Goal: Task Accomplishment & Management: Manage account settings

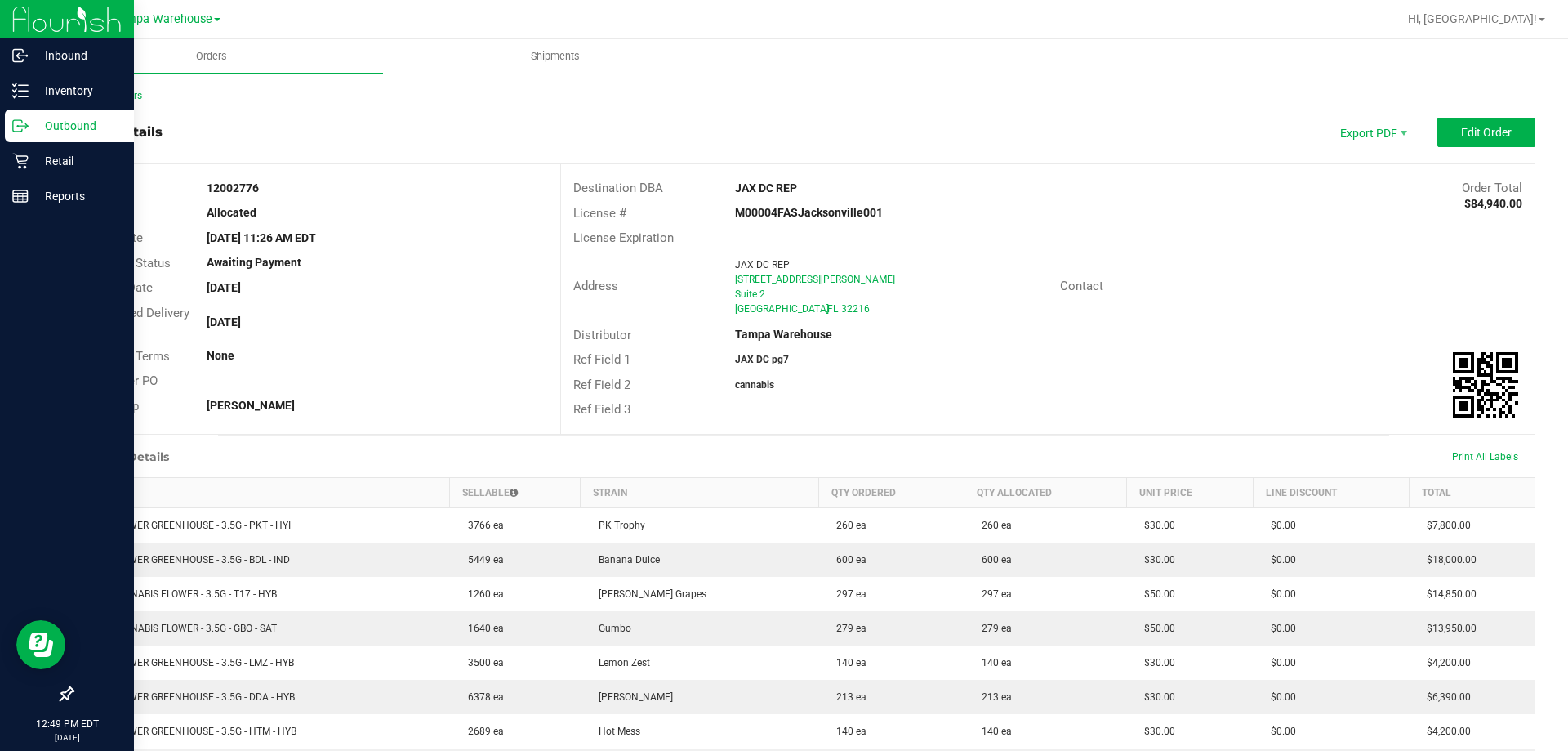
click at [28, 120] on icon at bounding box center [20, 125] width 17 height 17
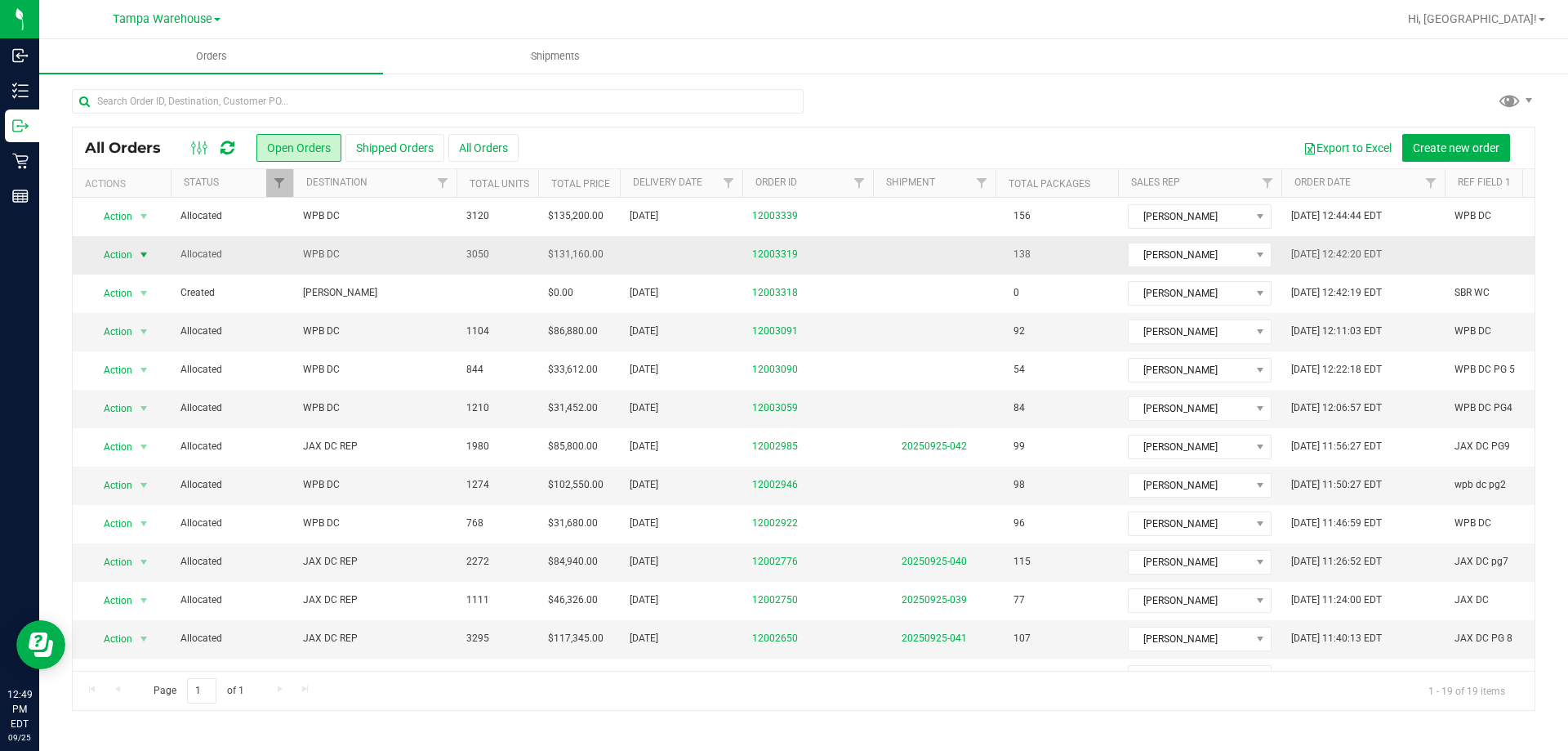
click at [118, 260] on span "Action" at bounding box center [111, 254] width 44 height 23
click at [138, 327] on li "Edit order" at bounding box center [151, 331] width 123 height 24
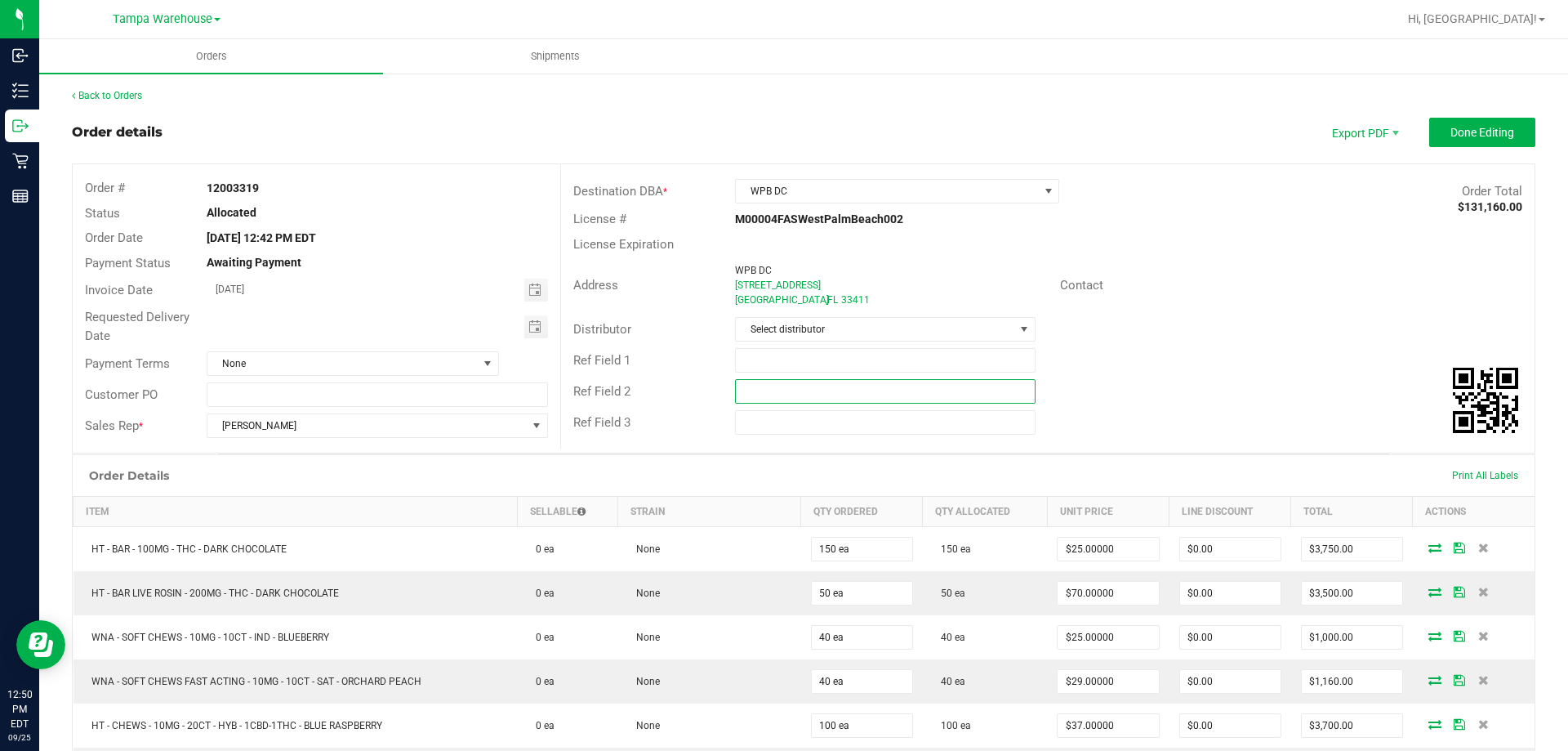
click at [882, 400] on input "text" at bounding box center [885, 391] width 300 height 24
paste input "cannabis"
type input "cannabis"
click at [862, 364] on input "text" at bounding box center [885, 360] width 300 height 24
type input "wpb dc pg6"
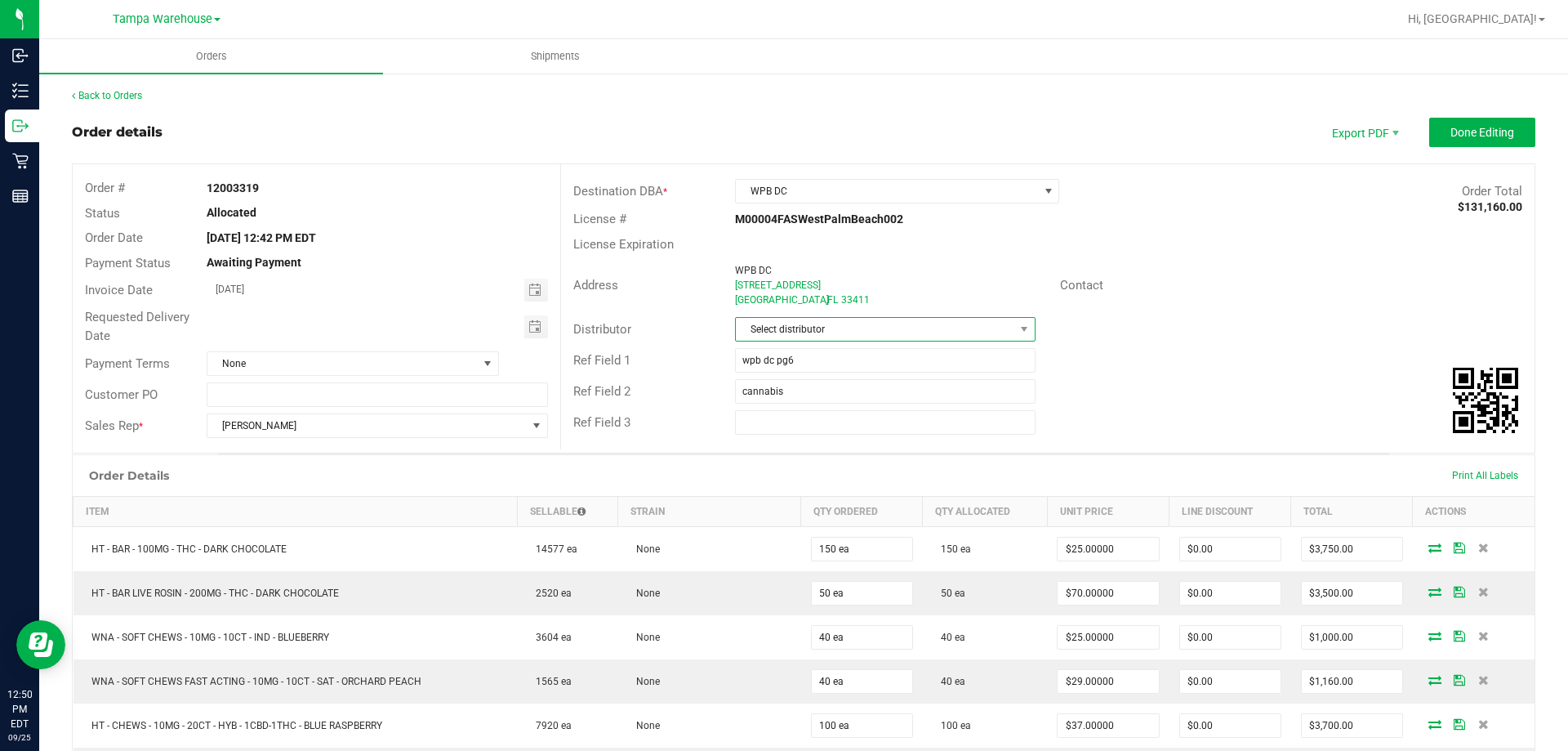
click at [863, 321] on span "Select distributor" at bounding box center [875, 329] width 278 height 23
type input "tam"
click at [801, 427] on li "Tampa Warehouse" at bounding box center [878, 427] width 295 height 28
click at [531, 332] on span "Toggle calendar" at bounding box center [535, 327] width 13 height 13
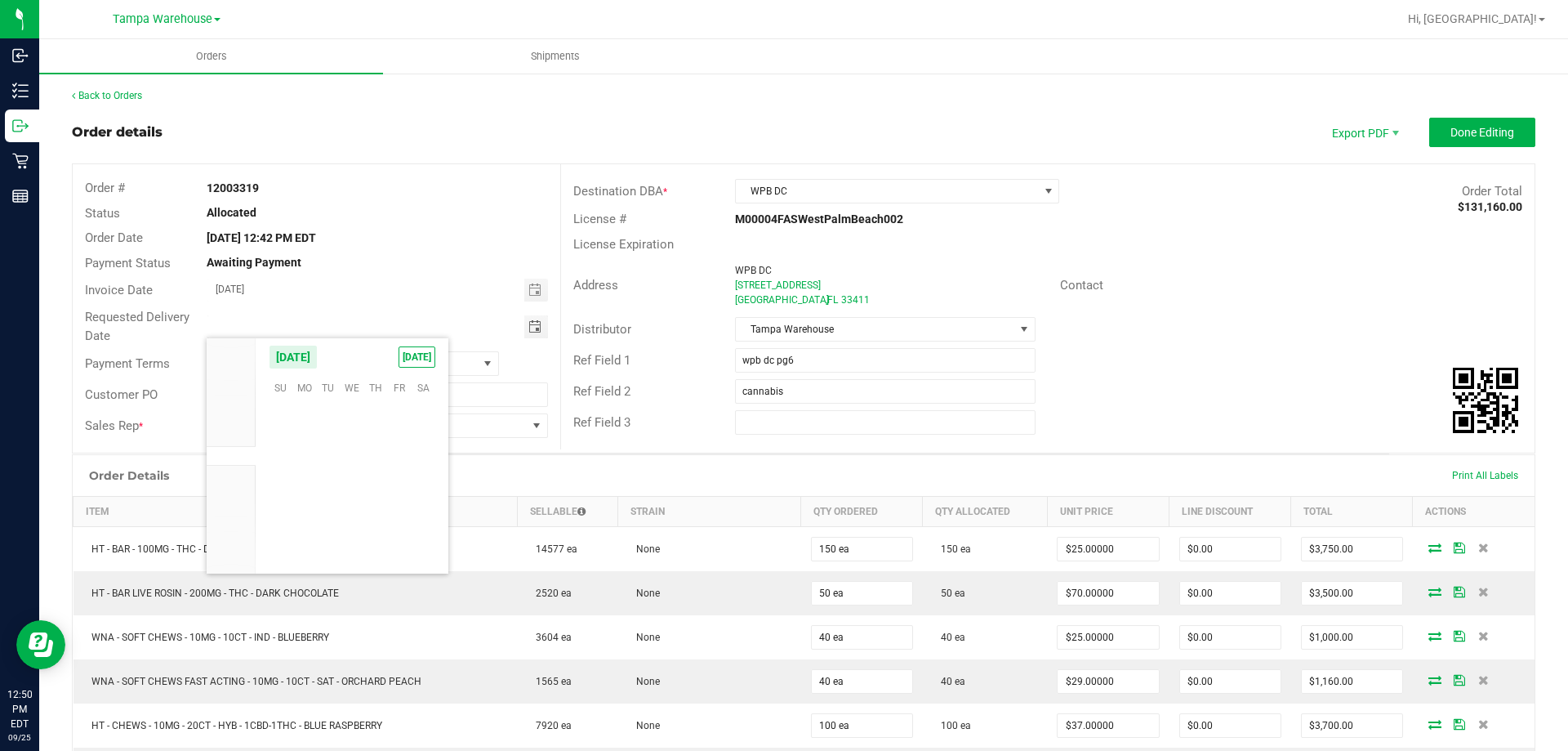
scroll to position [264908, 0]
click at [401, 491] on span "26" at bounding box center [399, 487] width 24 height 25
type input "[DATE]"
click at [1492, 138] on span "Done Editing" at bounding box center [1482, 132] width 64 height 13
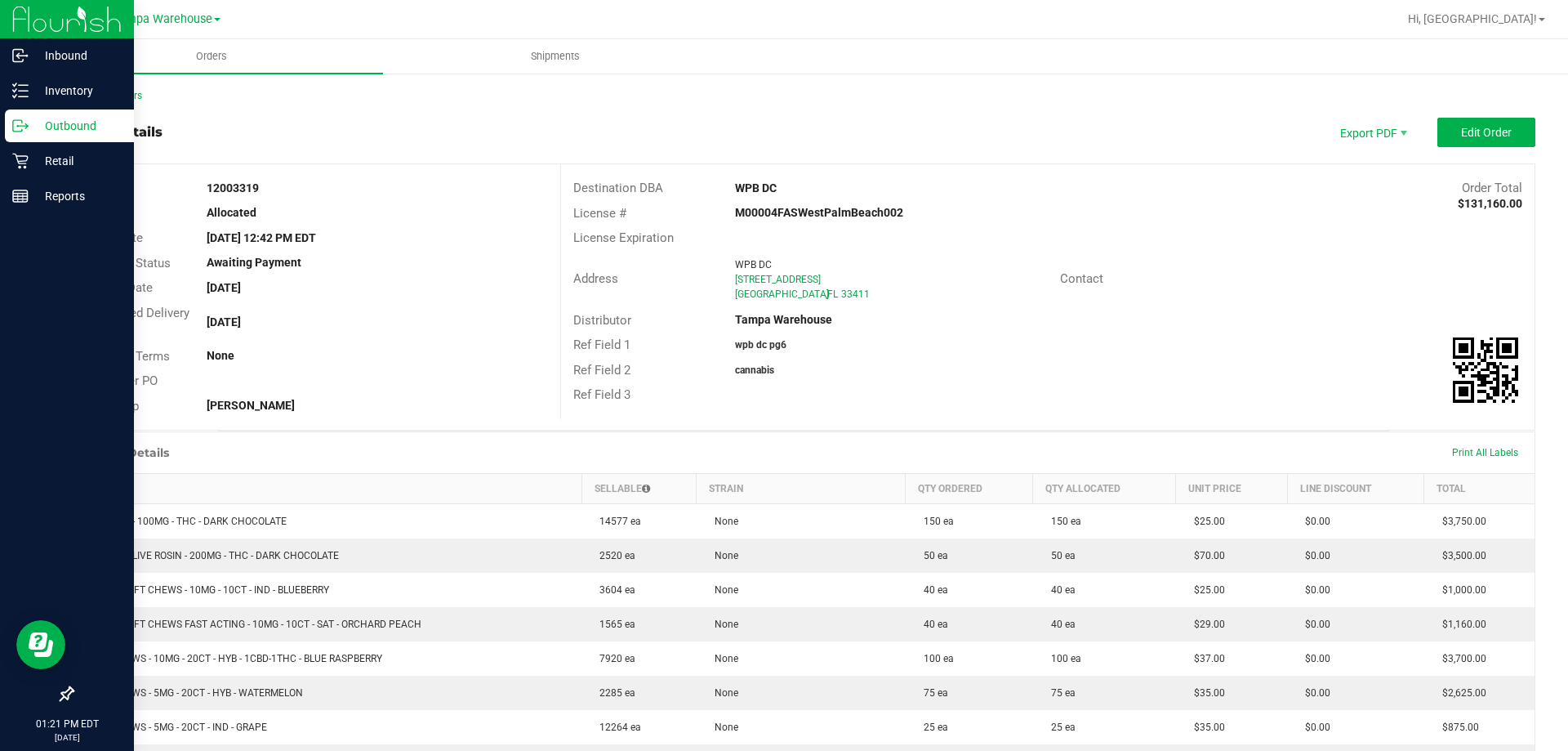
click at [33, 128] on p "Outbound" at bounding box center [78, 125] width 98 height 20
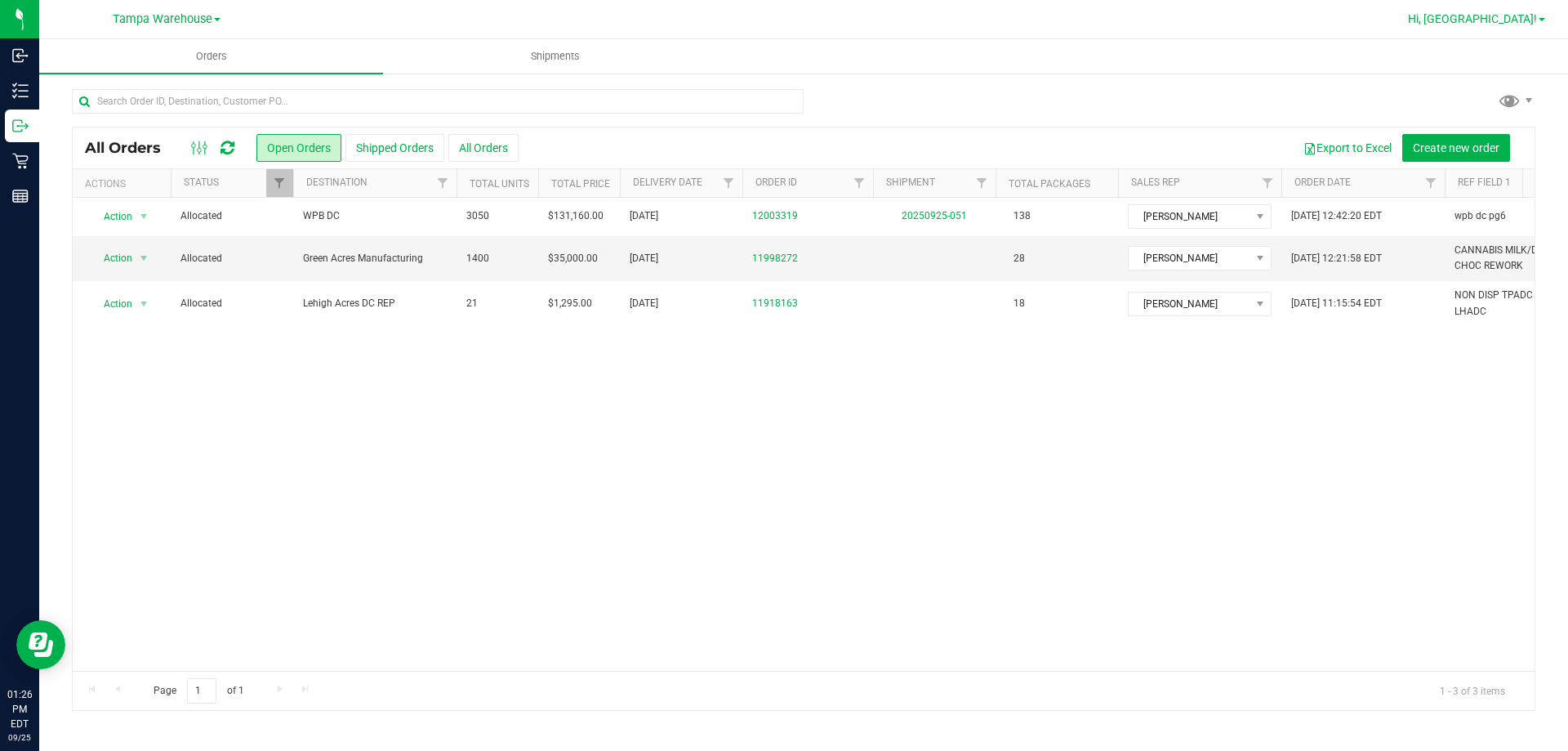
click at [1531, 14] on span "Hi, [GEOGRAPHIC_DATA]!" at bounding box center [1472, 18] width 129 height 13
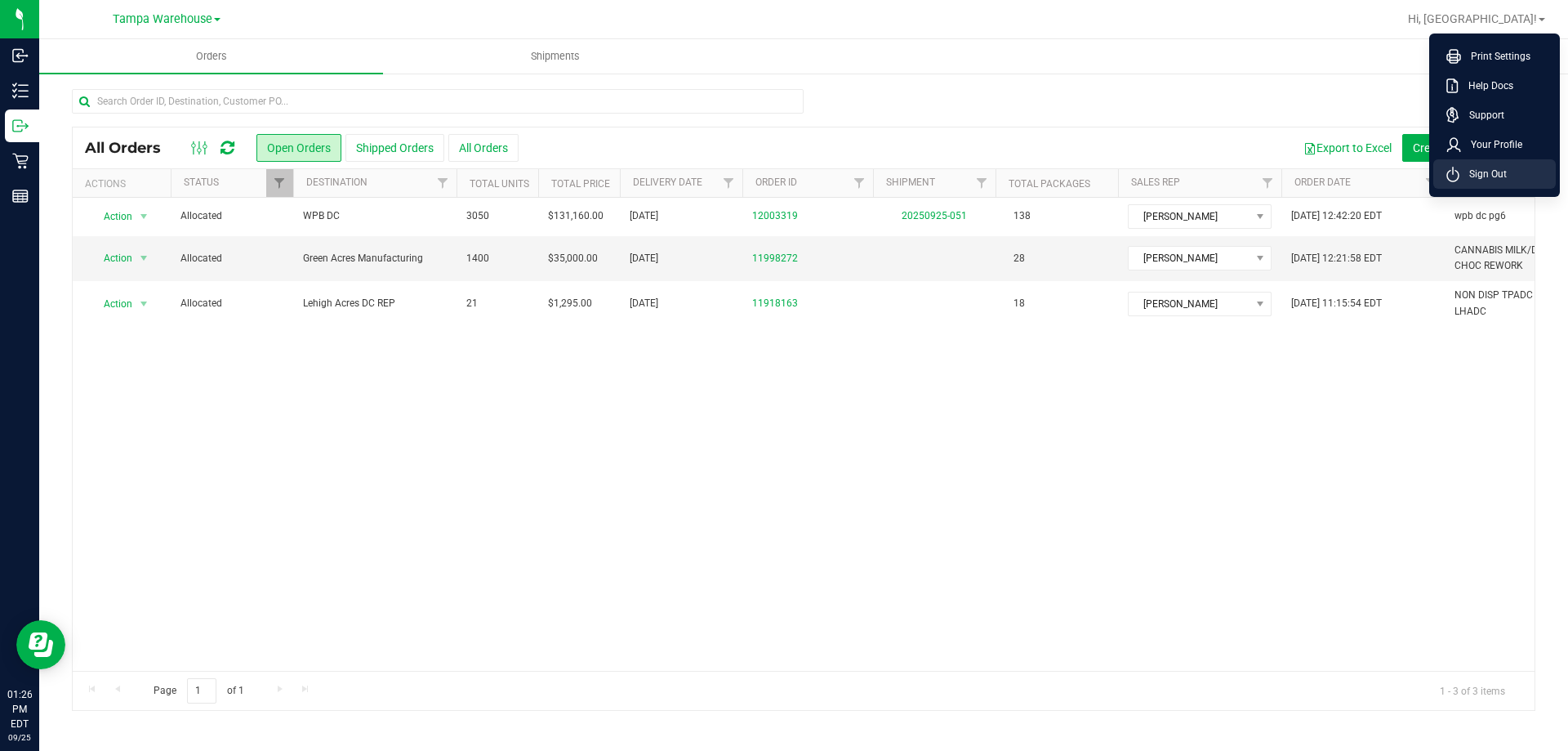
click at [1493, 171] on span "Sign Out" at bounding box center [1483, 173] width 47 height 17
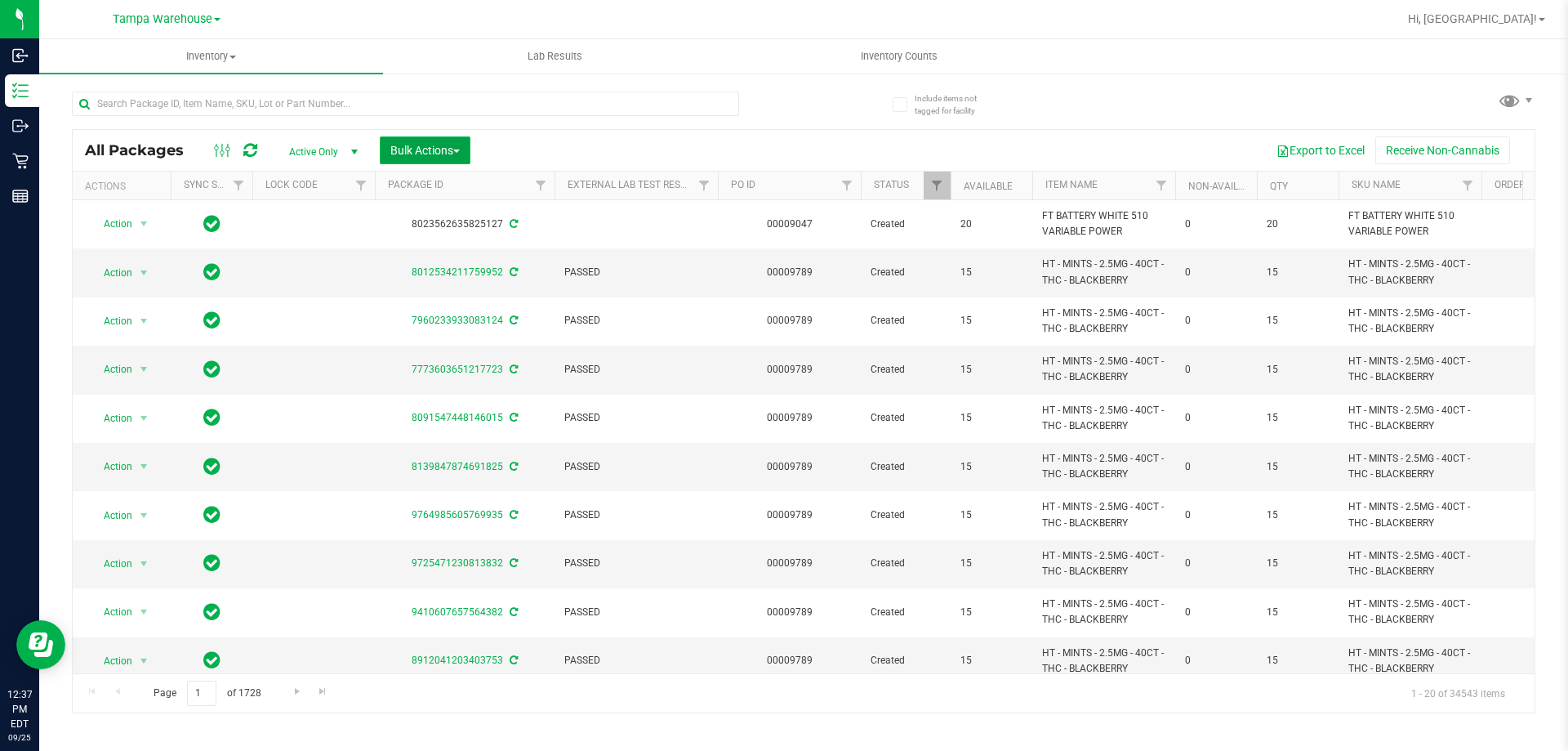
click at [459, 150] on span "button" at bounding box center [456, 152] width 7 height 3
click at [458, 190] on span "Add to outbound order" at bounding box center [445, 186] width 112 height 13
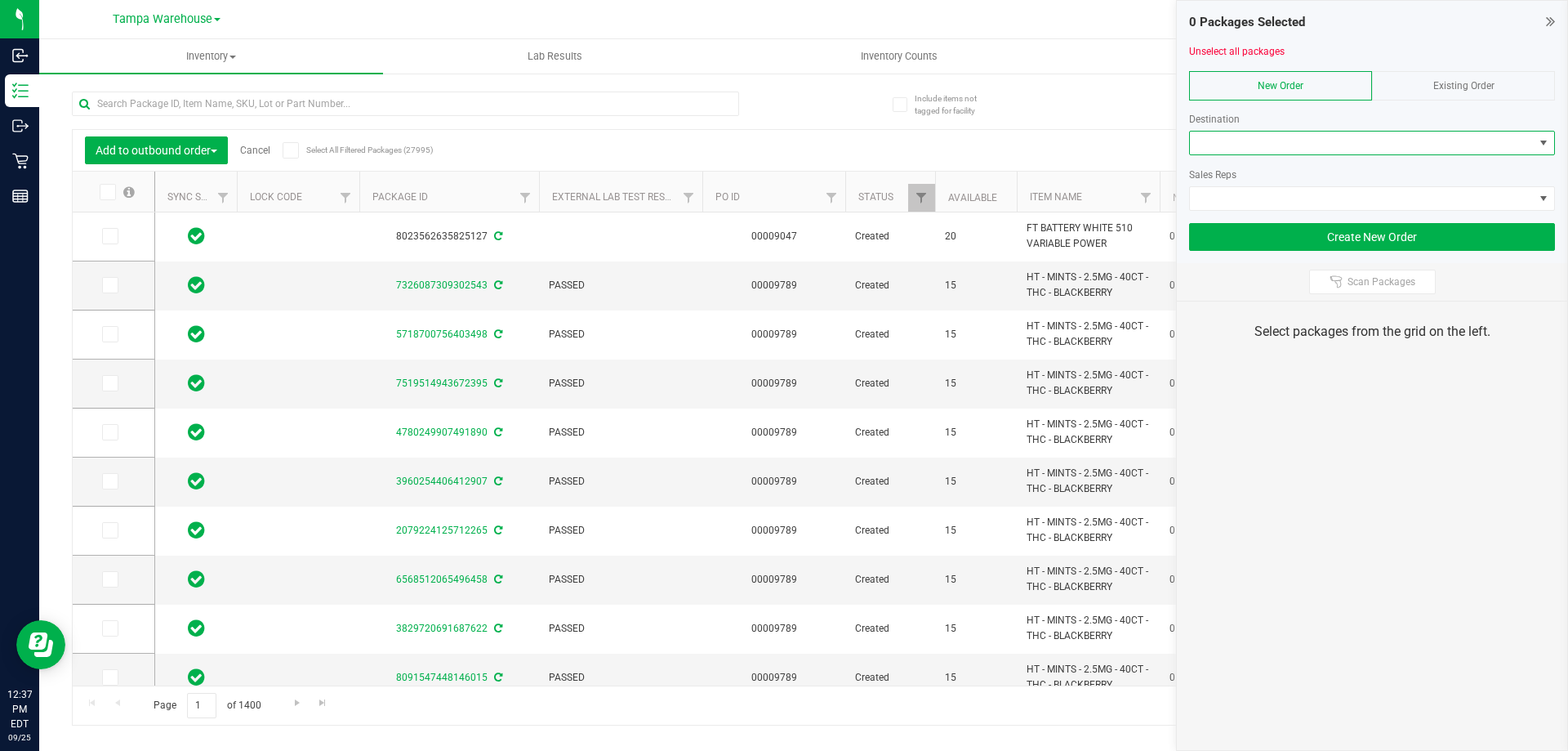
type input "2025-07-17"
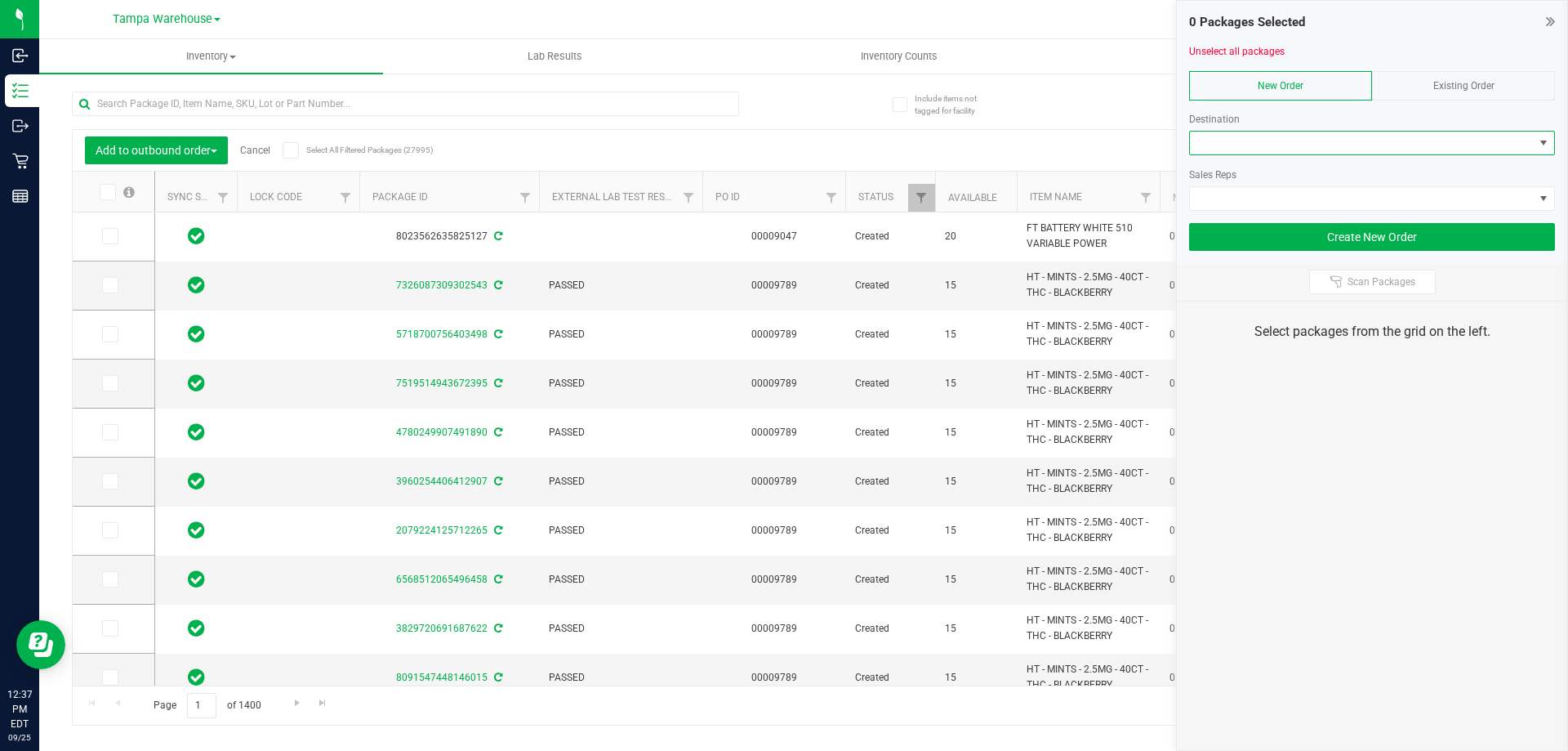
type input "2025-07-17"
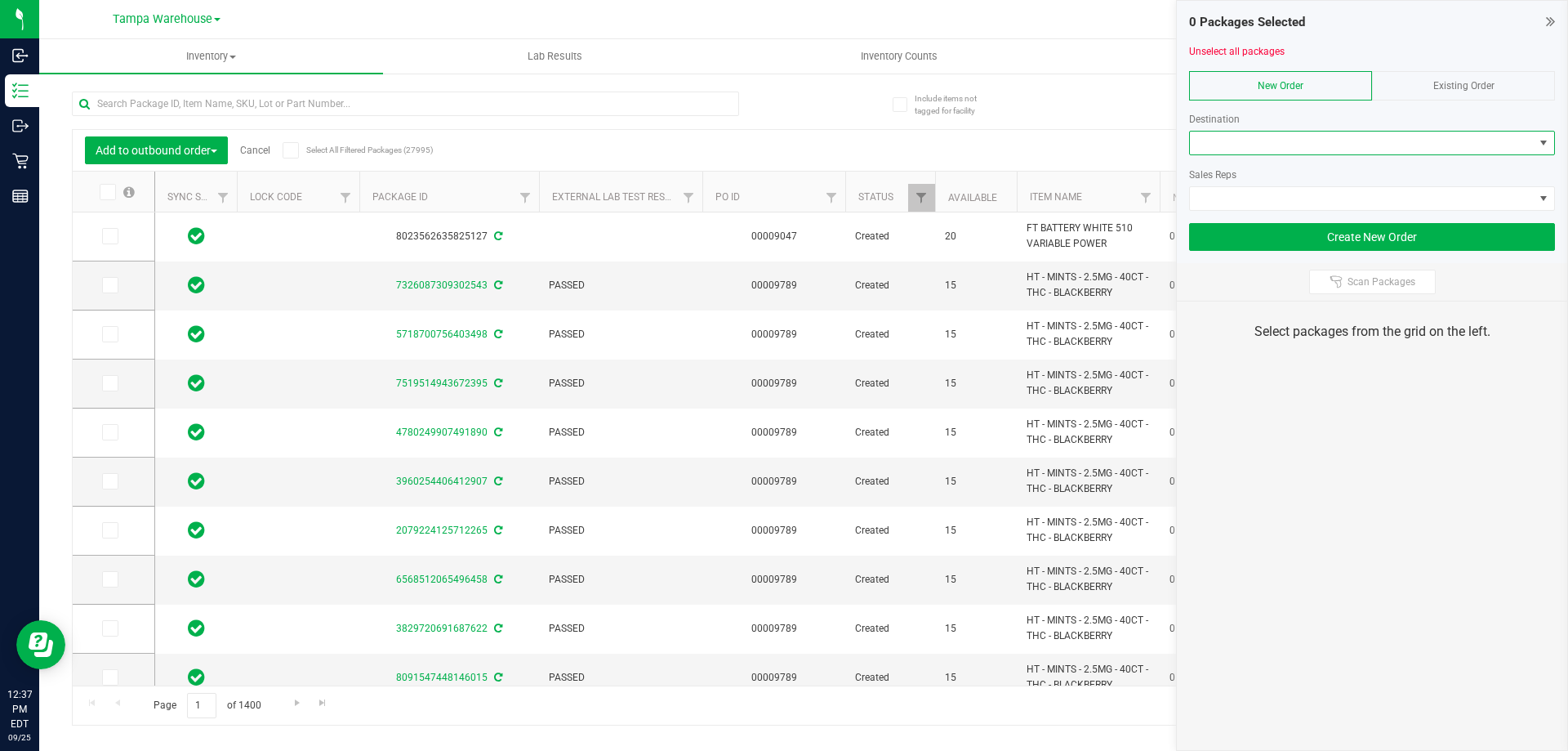
type input "2025-07-17"
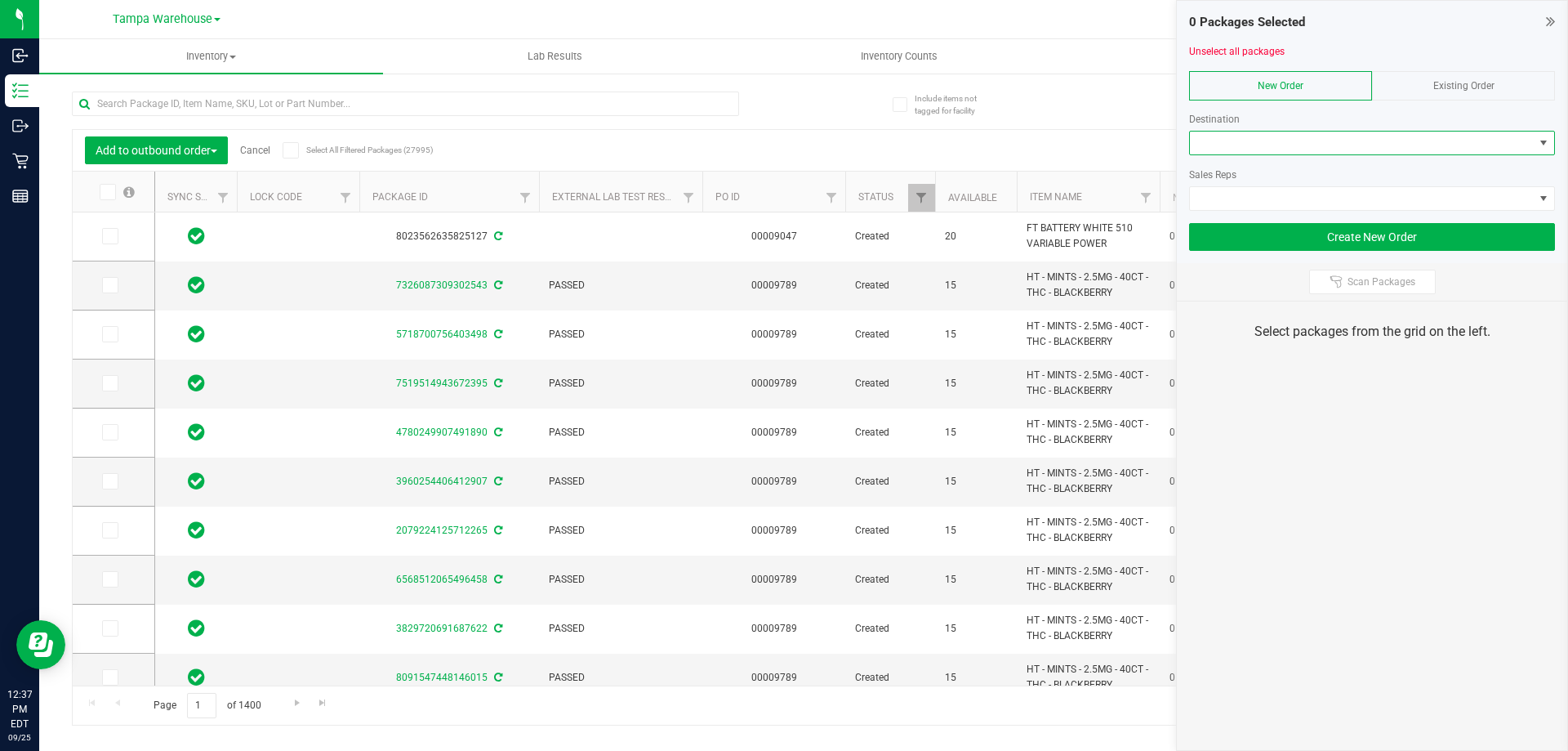
type input "2025-07-17"
click at [1328, 142] on span at bounding box center [1362, 143] width 344 height 23
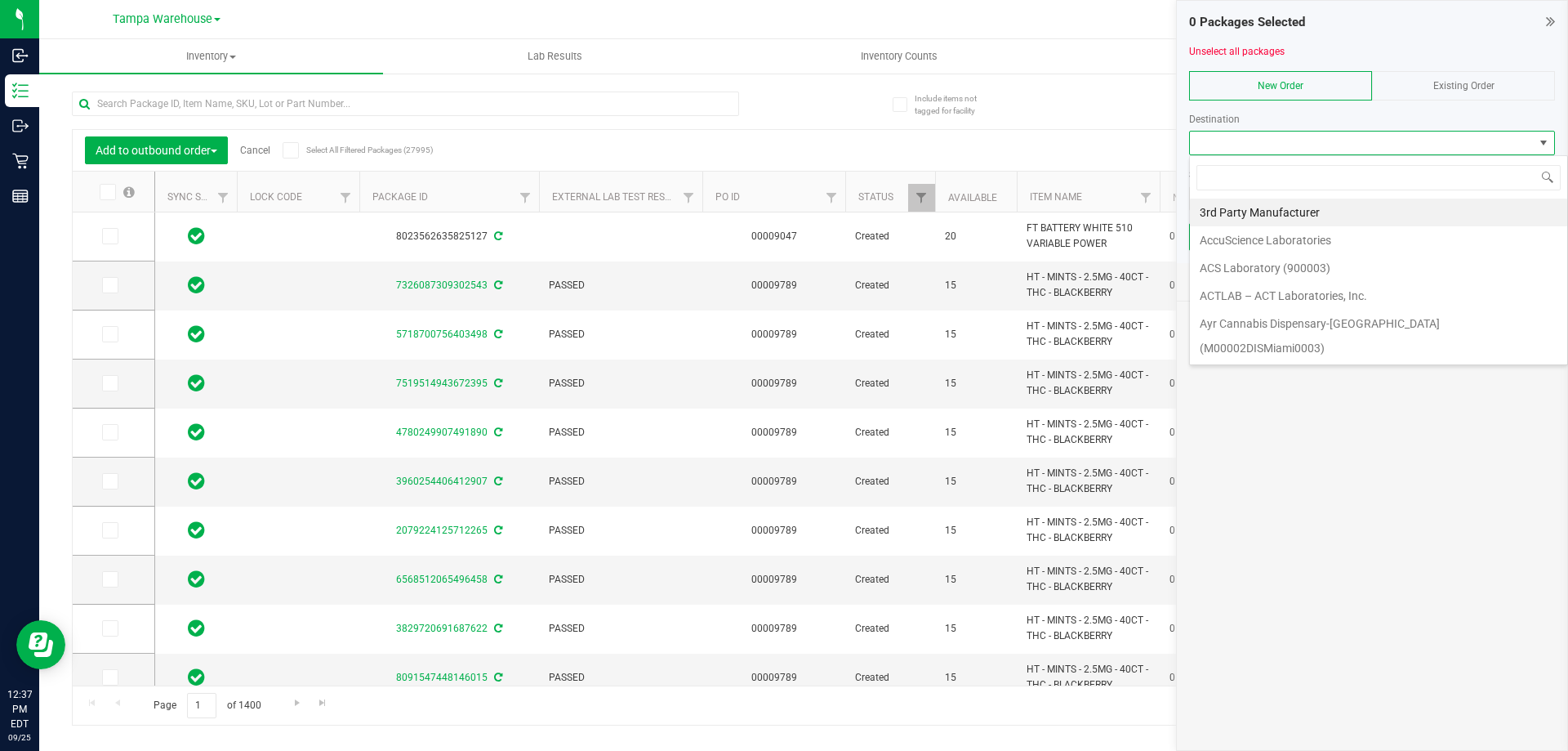
scroll to position [24, 366]
type input "WPB"
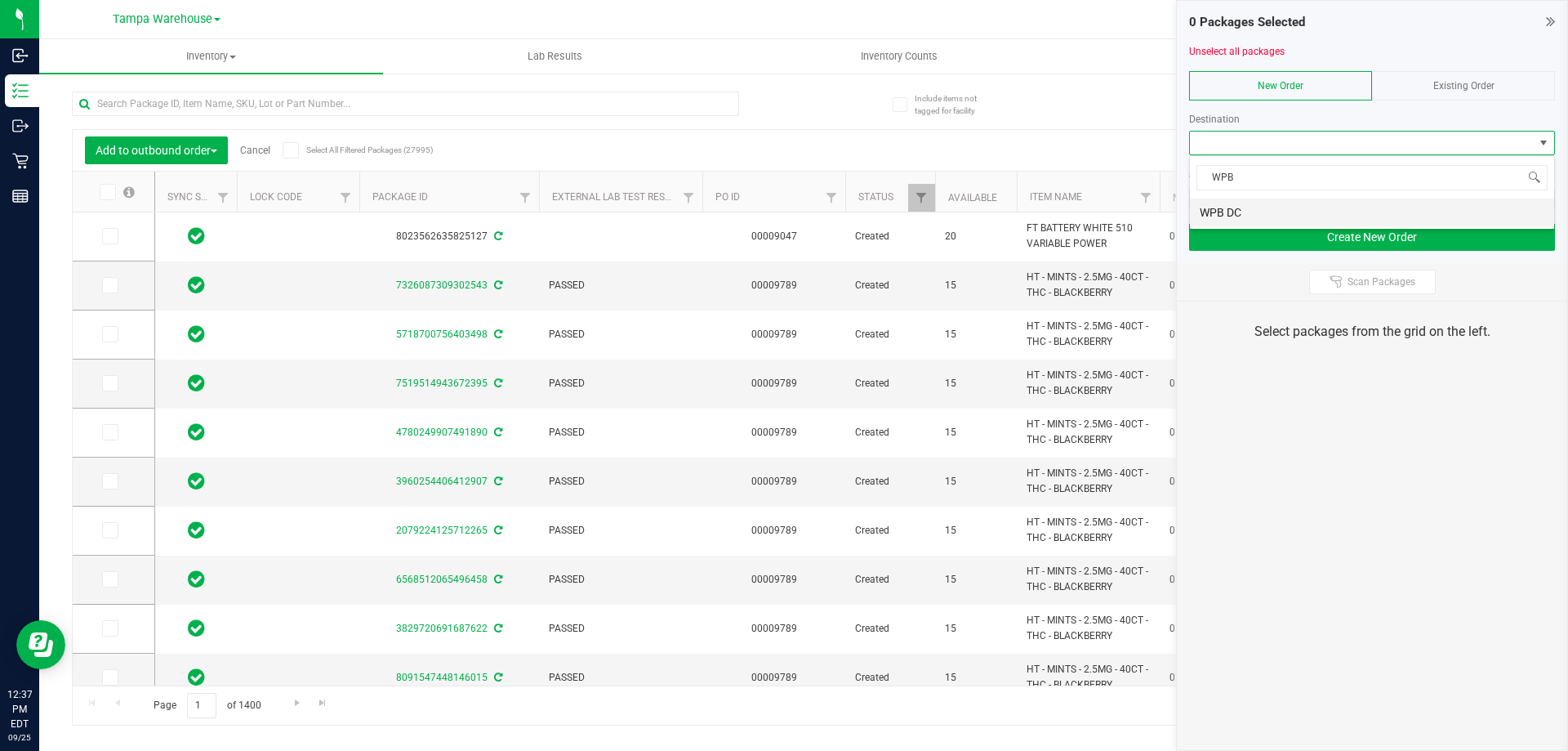
click at [1254, 214] on li "WPB DC" at bounding box center [1372, 213] width 364 height 28
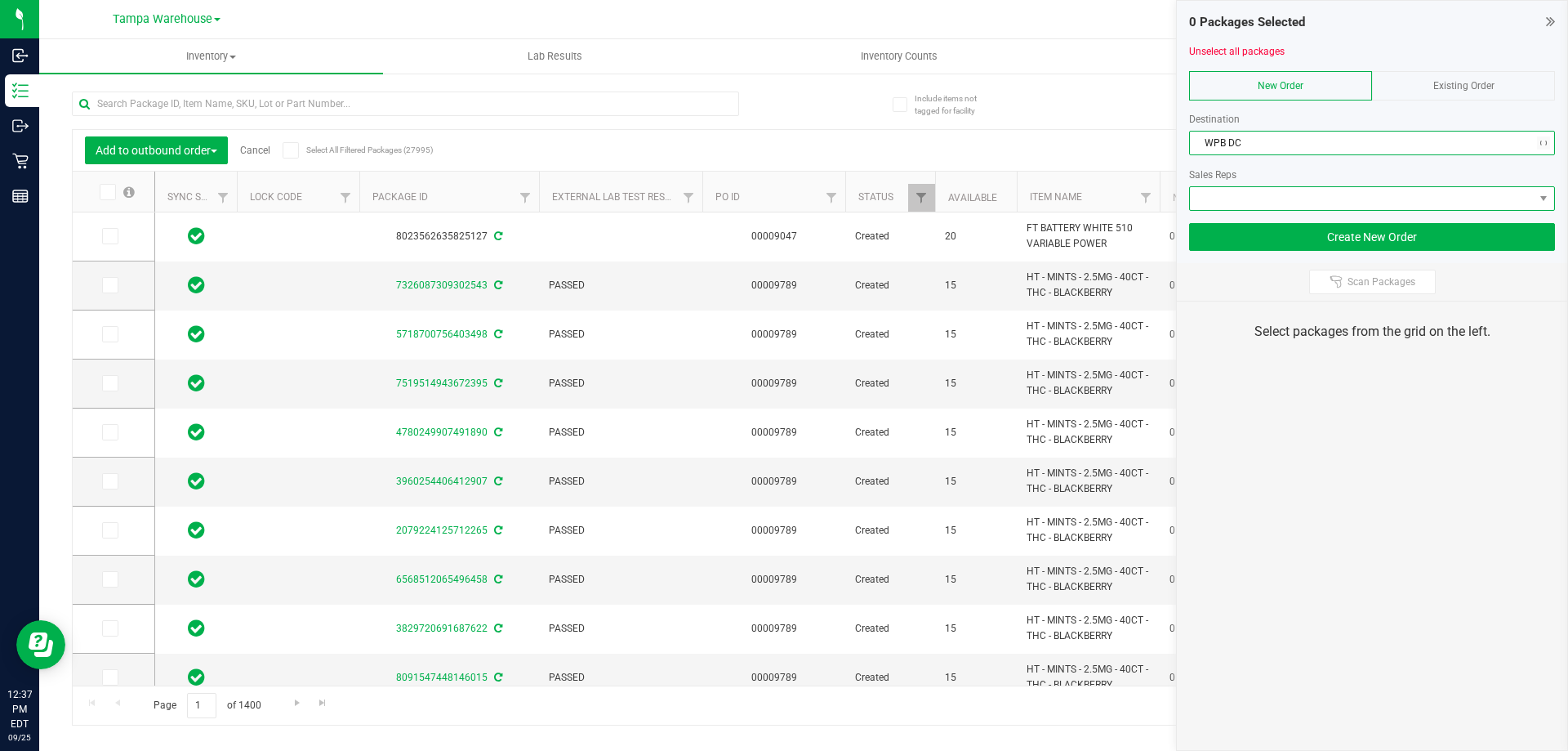
click at [1259, 204] on span at bounding box center [1362, 199] width 344 height 23
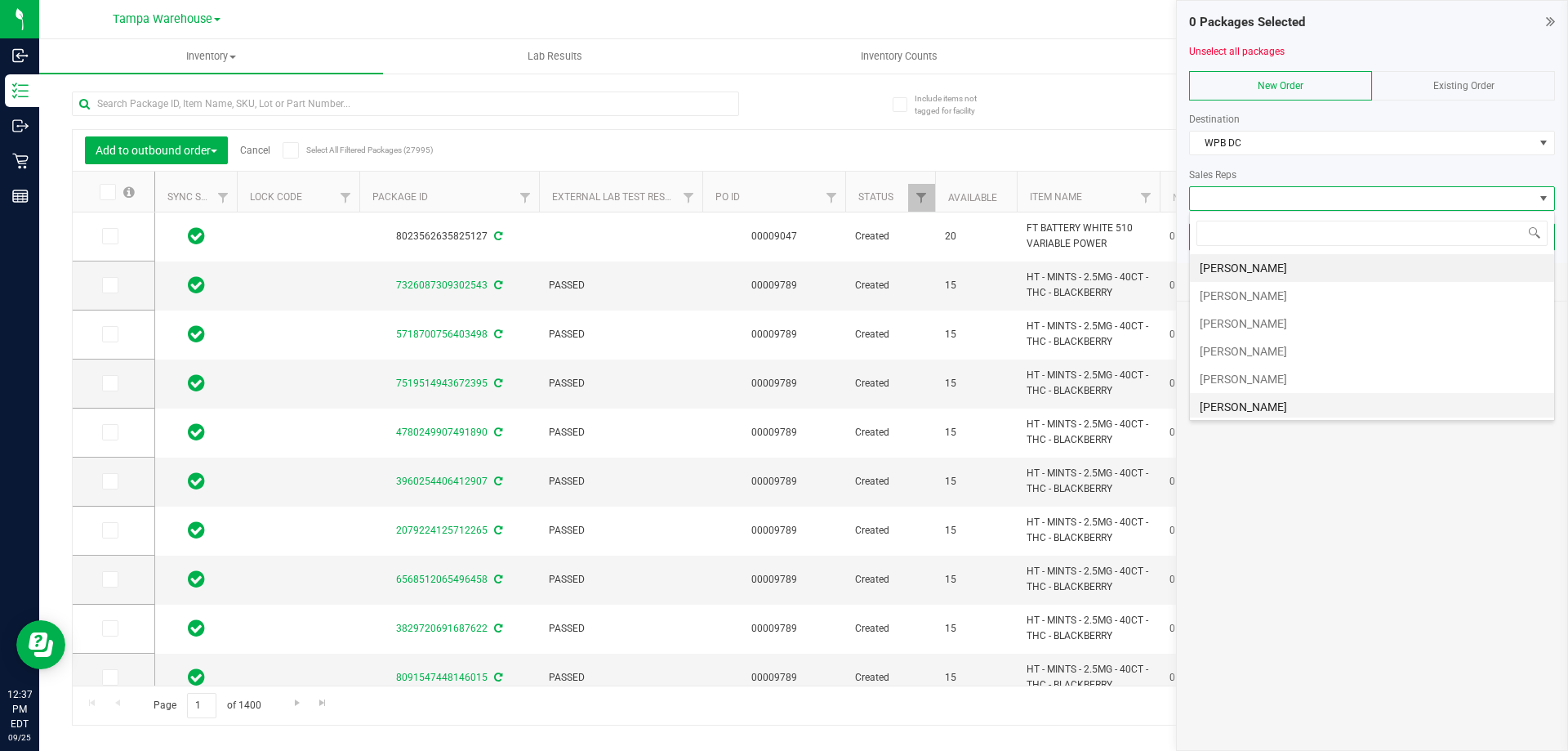
scroll to position [82, 0]
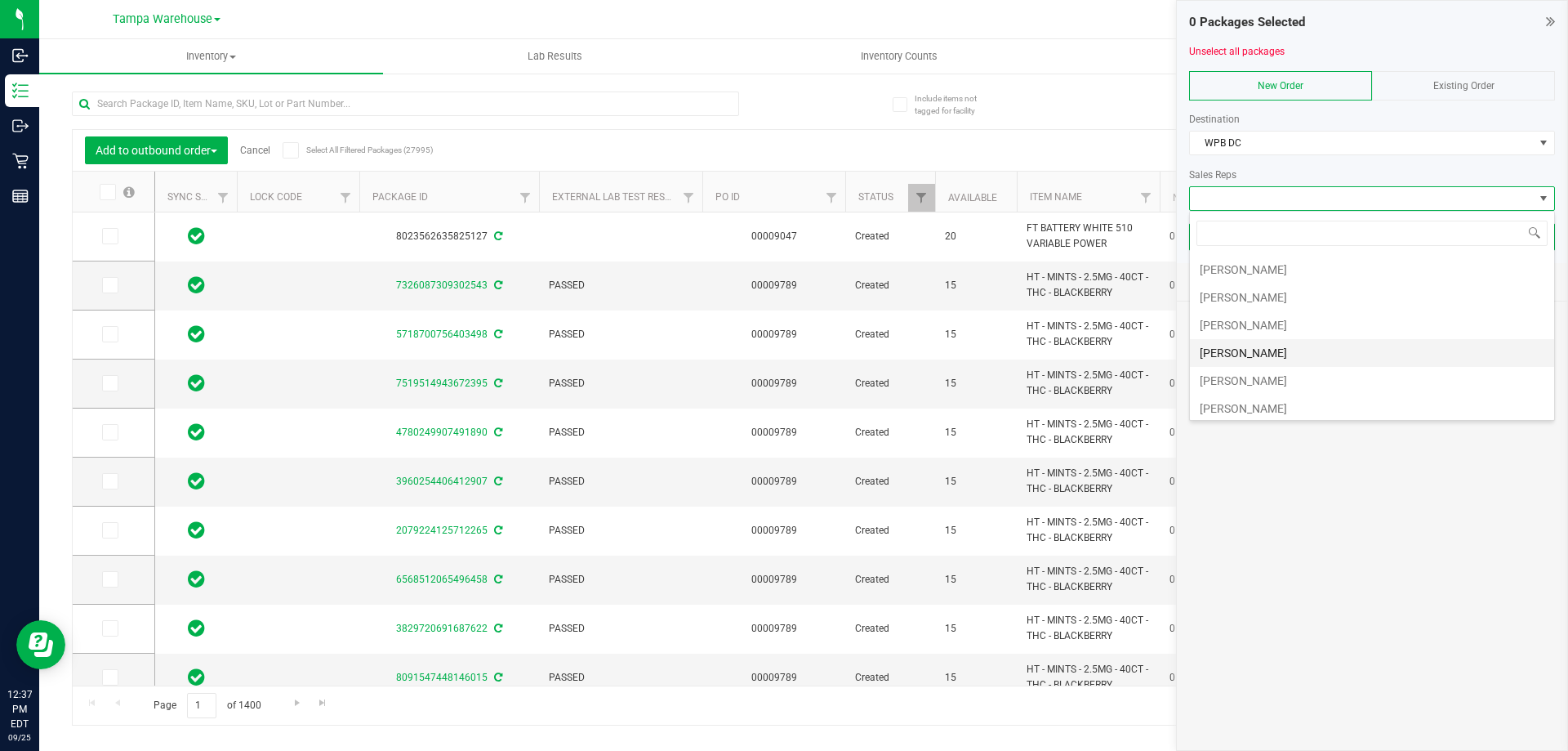
click at [1267, 347] on li "[PERSON_NAME]" at bounding box center [1372, 353] width 364 height 28
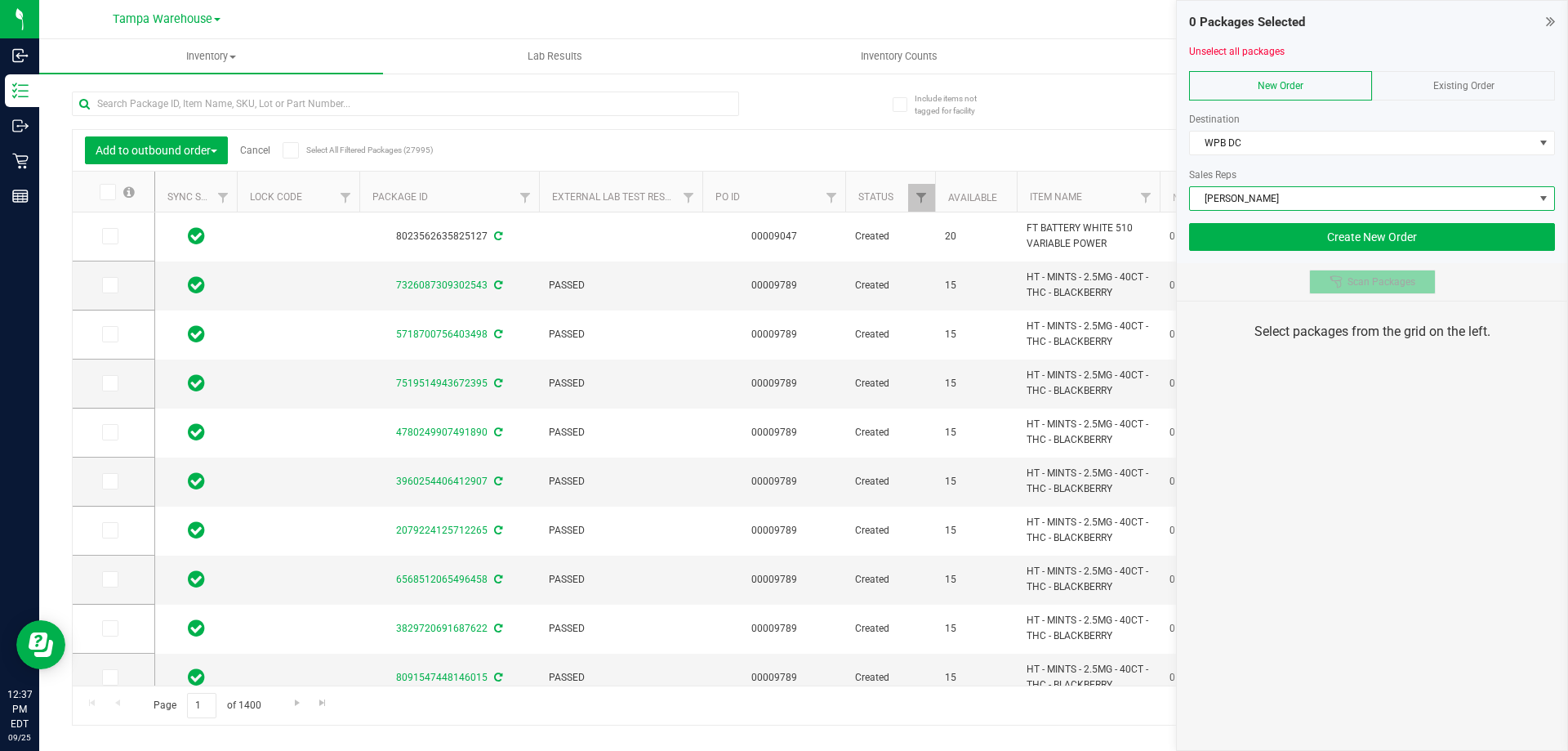
click at [1319, 284] on button "Scan Packages" at bounding box center [1372, 281] width 126 height 24
click at [1331, 402] on div "0 Packages Selected Unselect all packages New Order Existing Order Destination …" at bounding box center [1372, 376] width 392 height 751
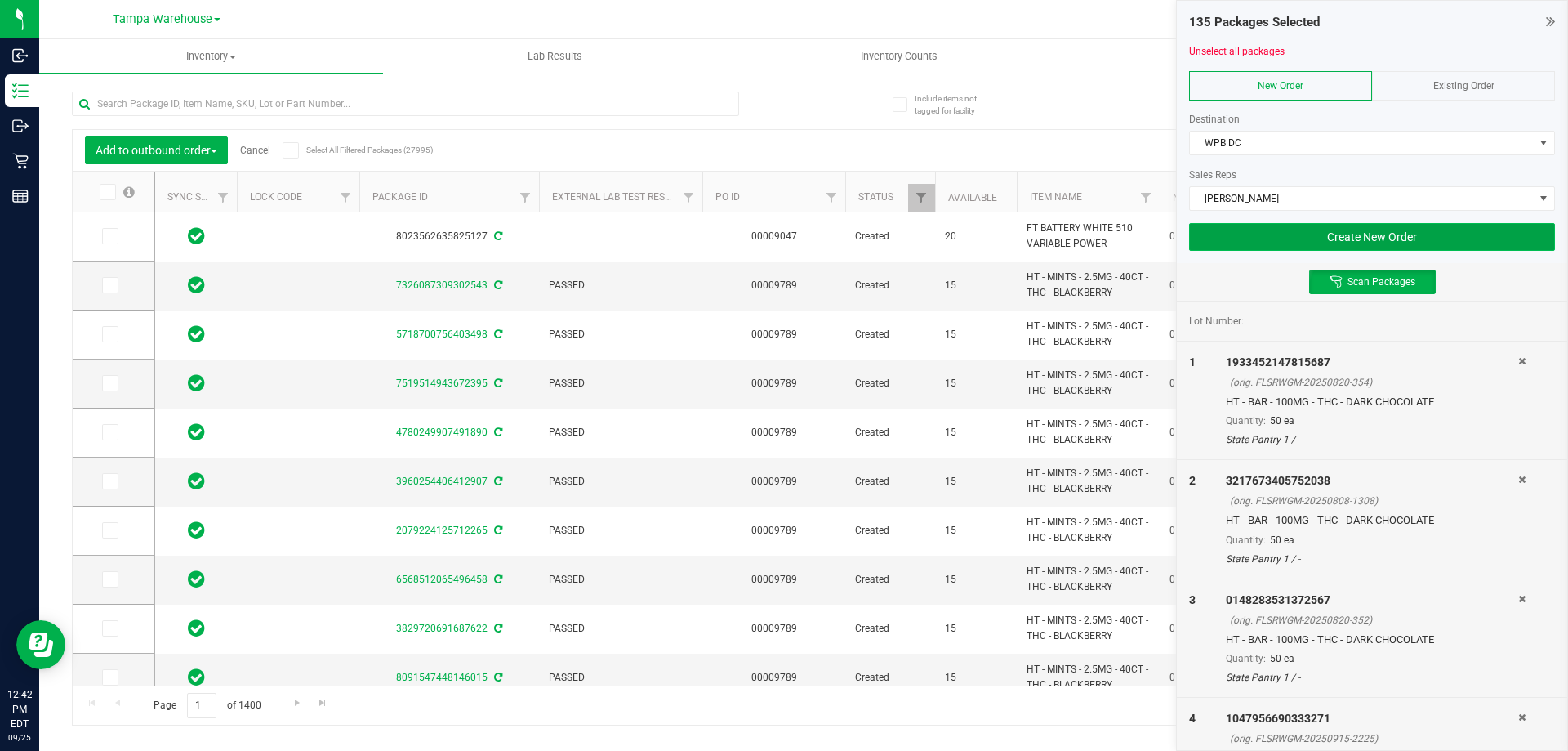
click at [1328, 241] on button "Create New Order" at bounding box center [1372, 237] width 366 height 28
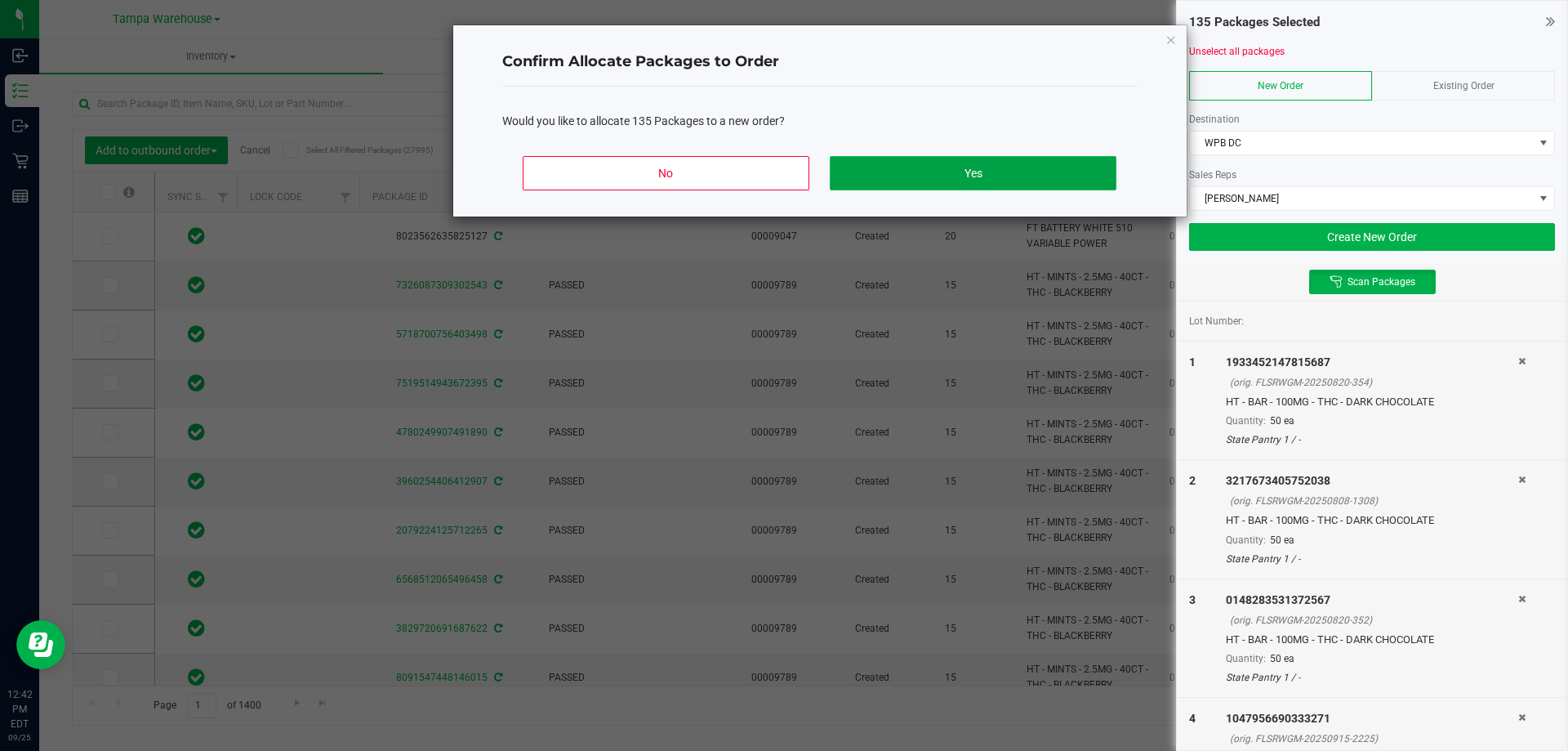
click at [1046, 166] on button "Yes" at bounding box center [973, 173] width 286 height 34
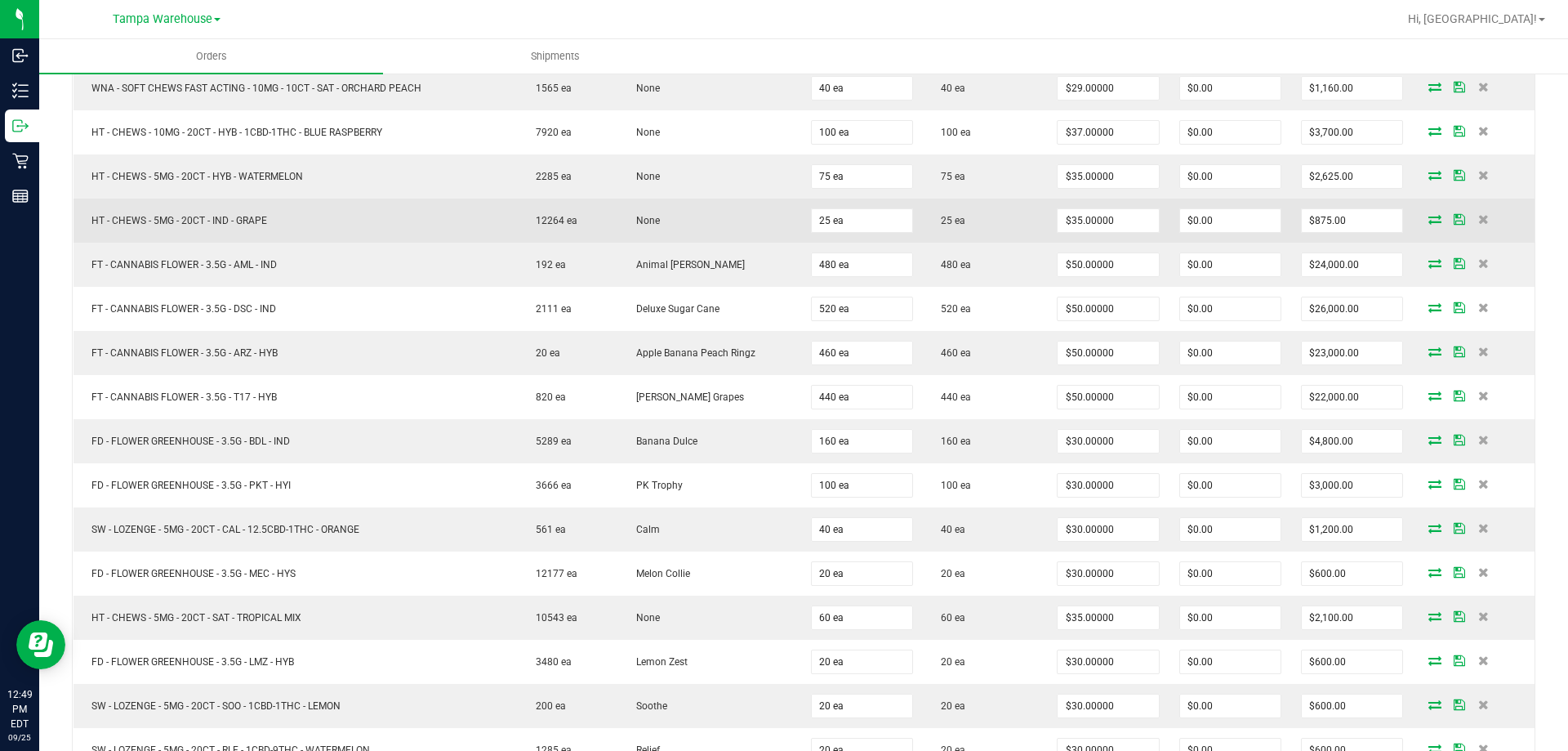
scroll to position [735, 0]
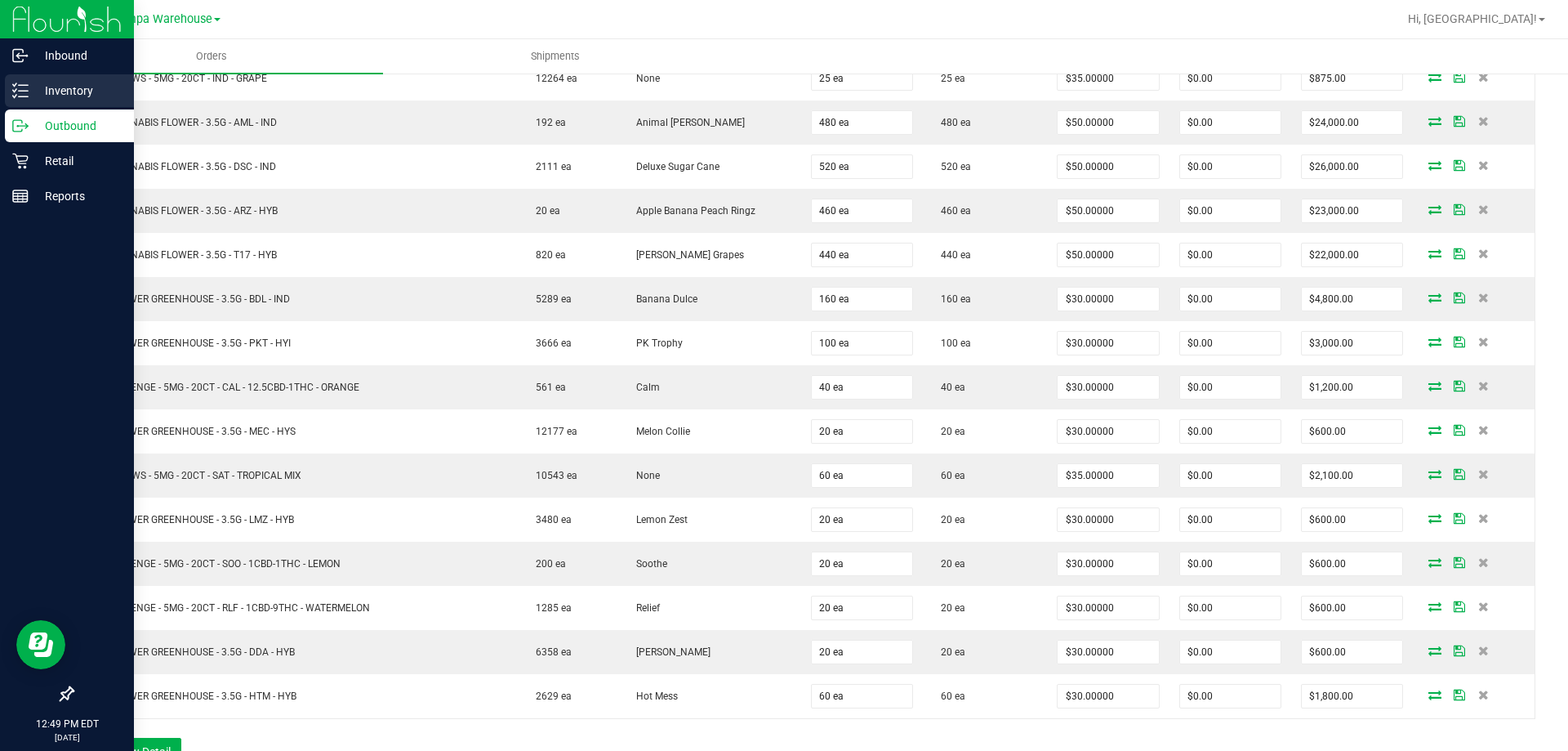
click at [10, 91] on div "Inventory" at bounding box center [70, 91] width 129 height 33
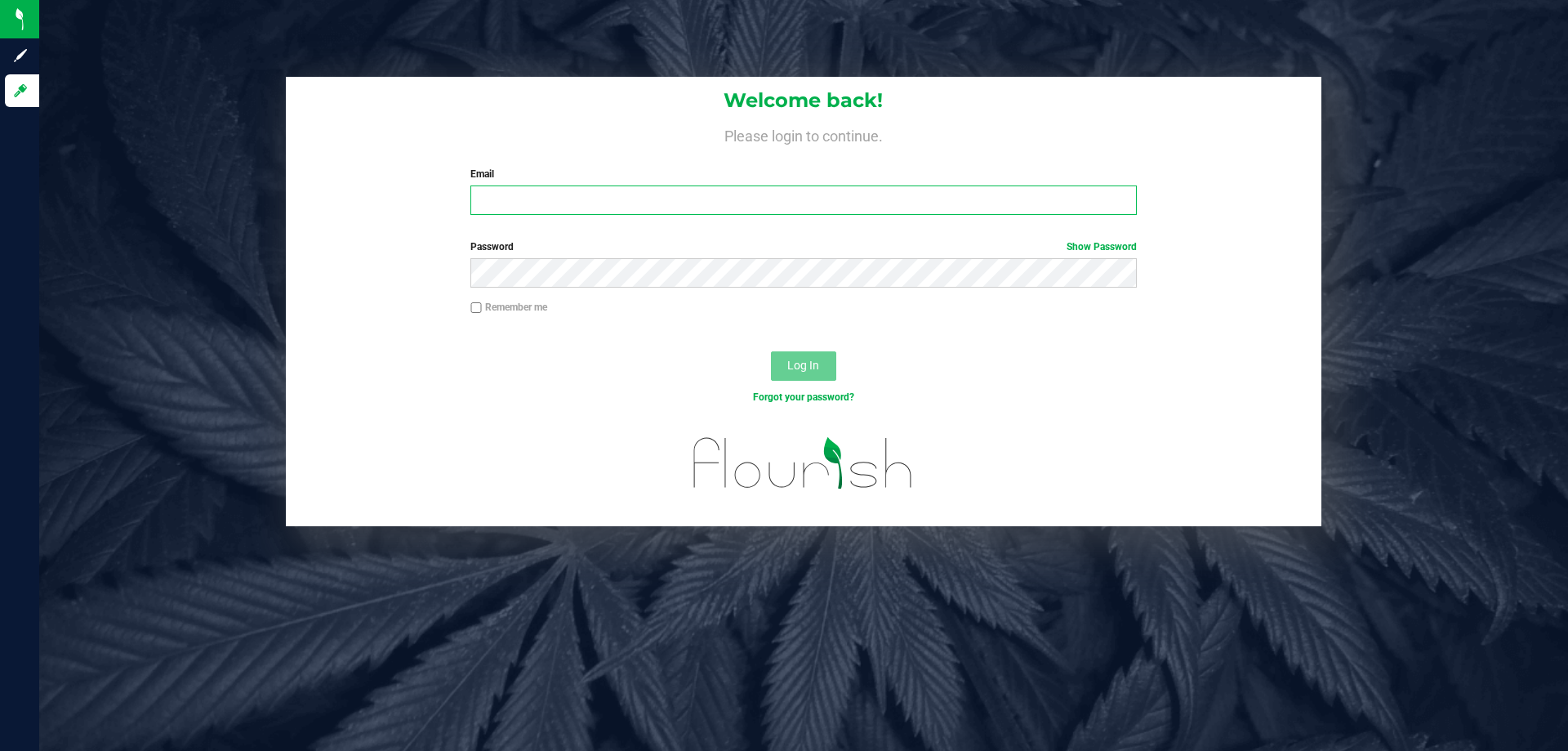
click at [623, 189] on input "Email" at bounding box center [803, 200] width 666 height 30
type input "Riyoung@liveparallel.com"
click at [771, 351] on button "Log In" at bounding box center [803, 366] width 65 height 30
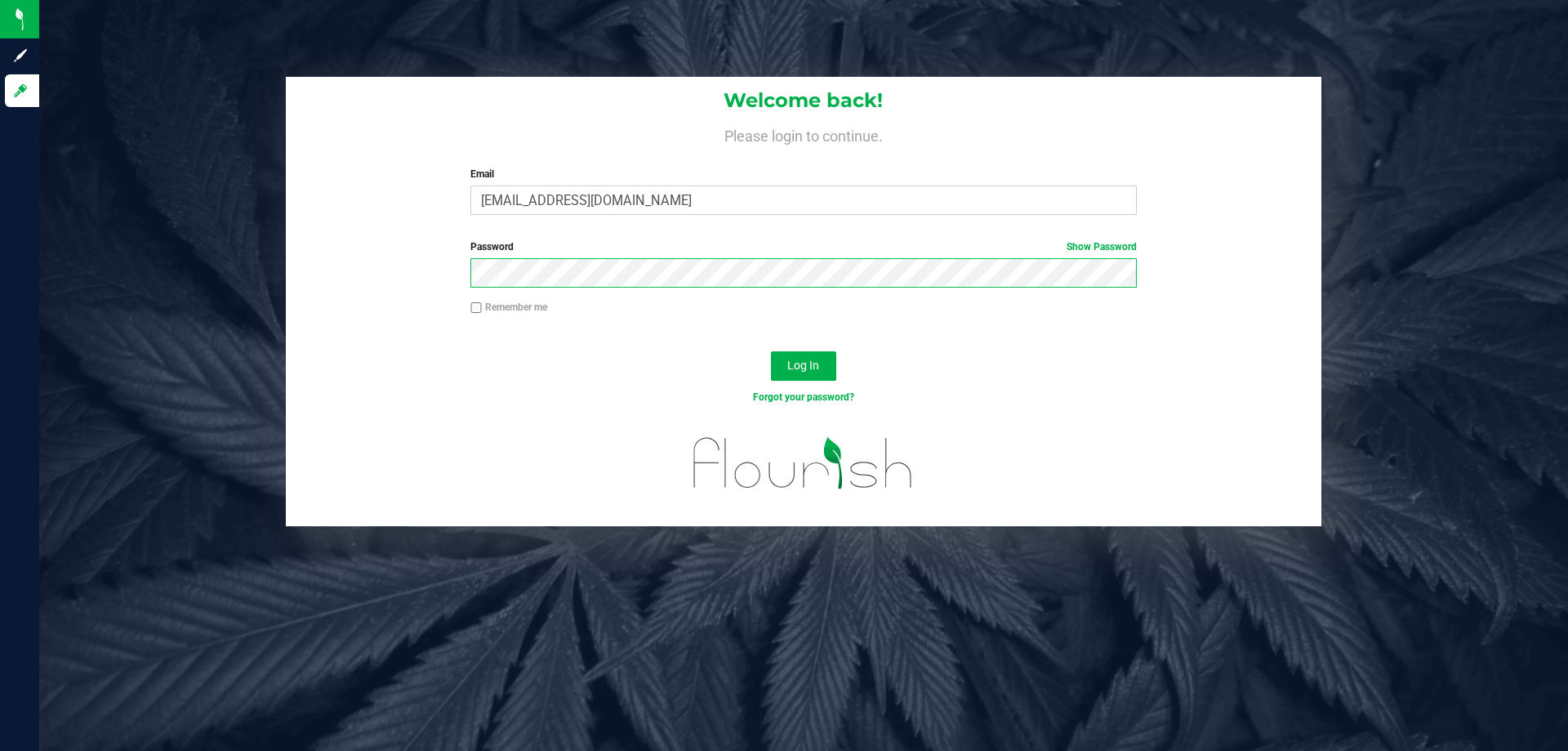
click at [771, 351] on button "Log In" at bounding box center [803, 366] width 65 height 30
